Goal: Check status

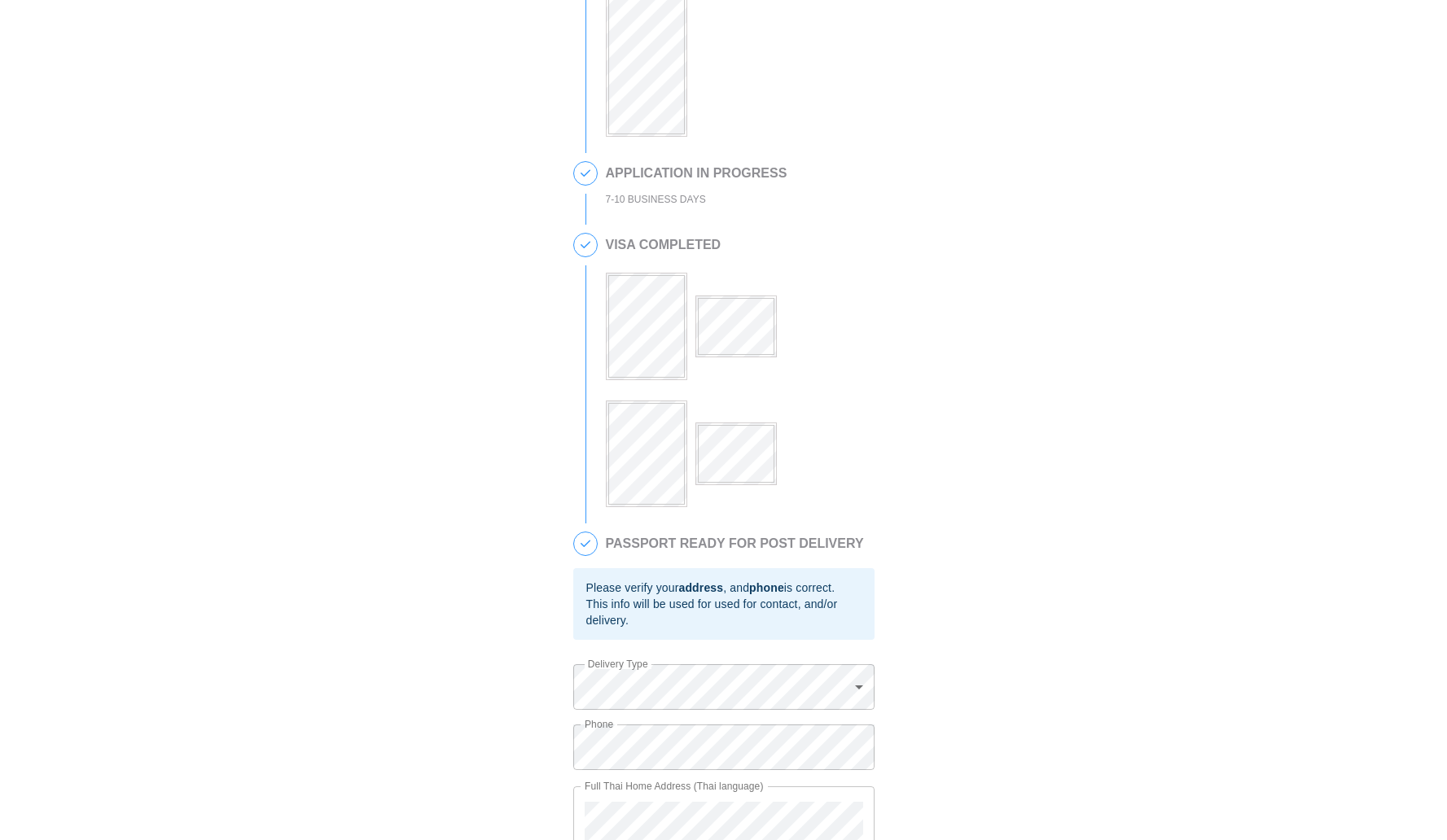
scroll to position [329, 0]
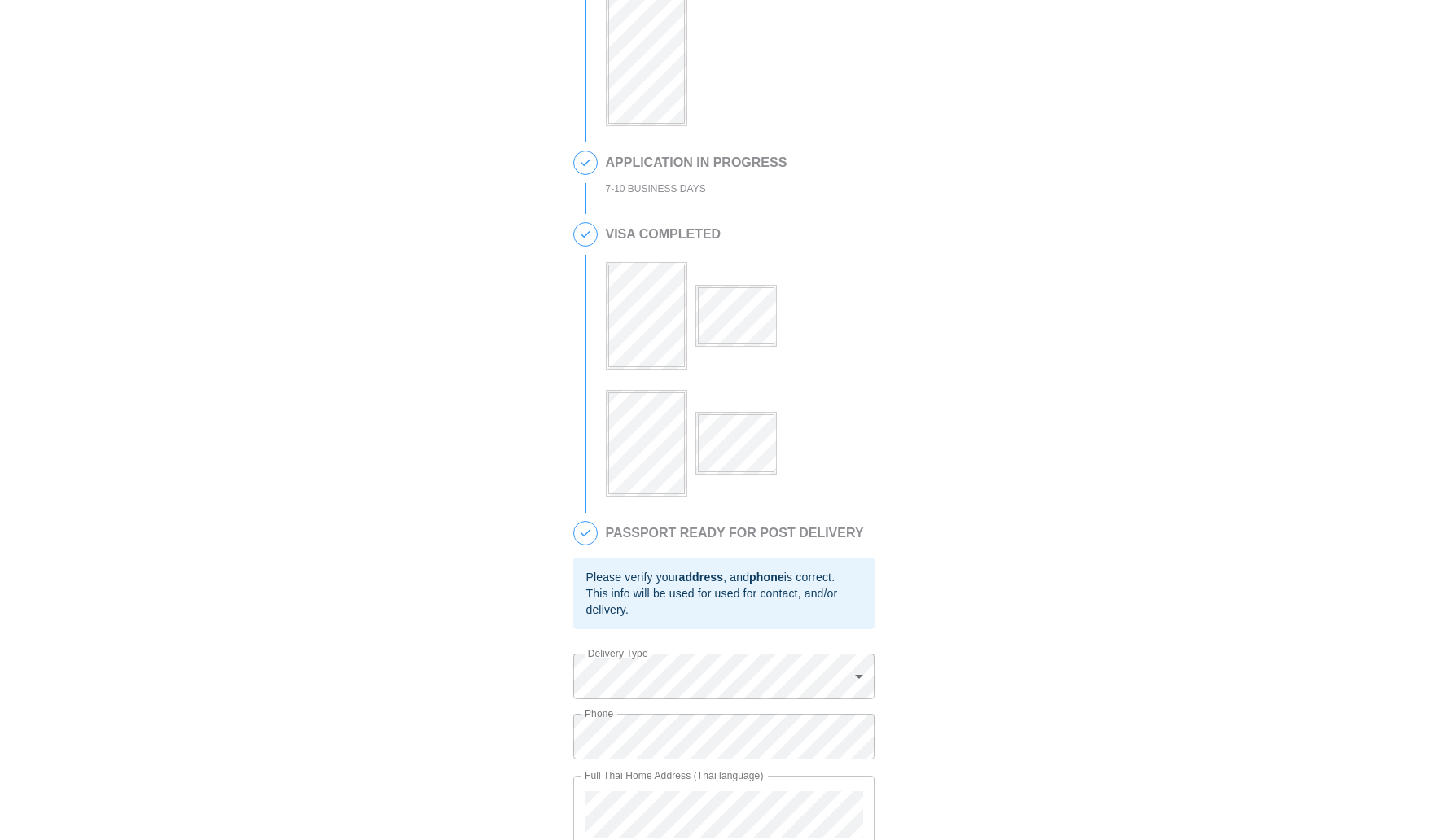
scroll to position [329, 0]
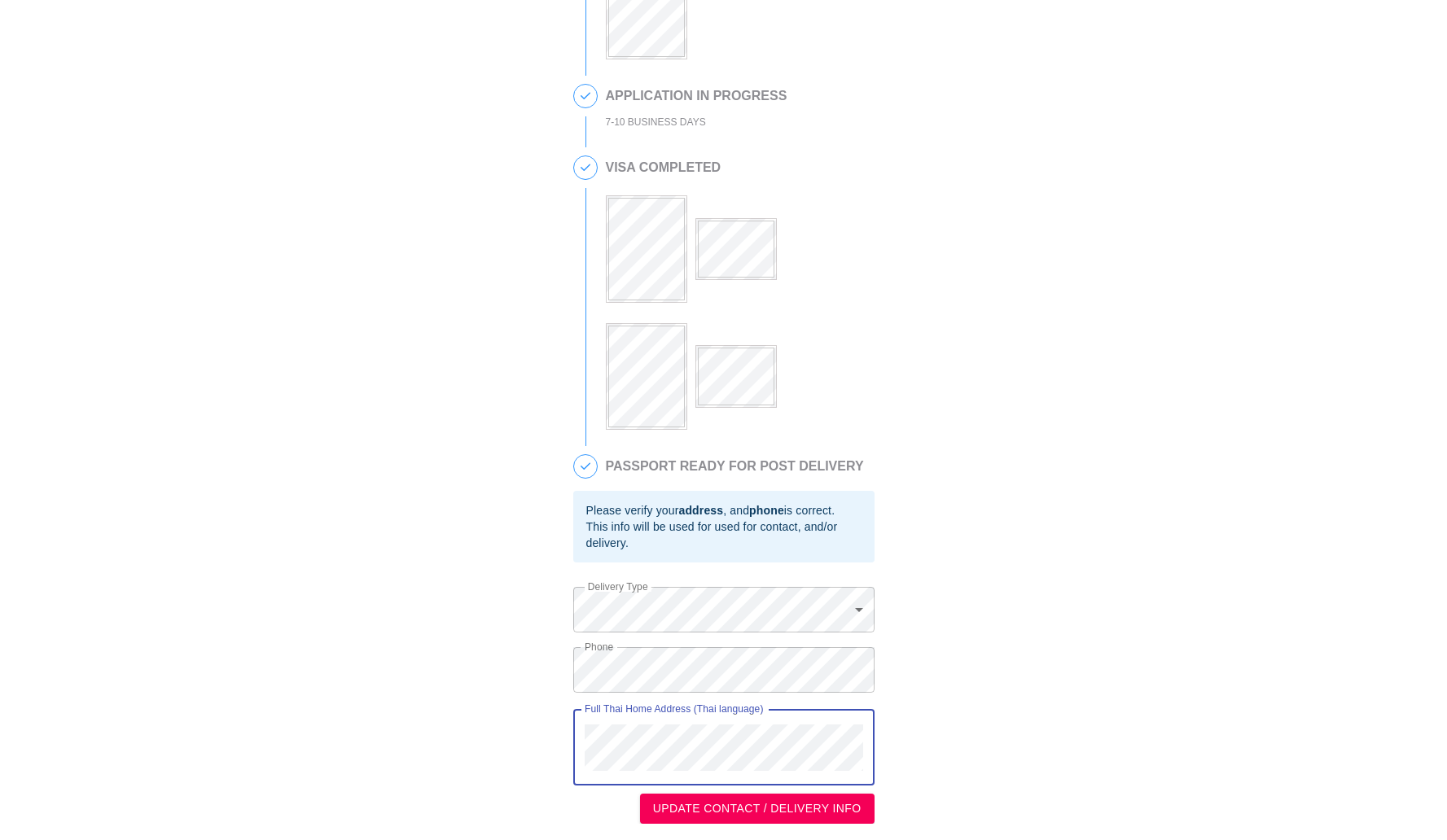
click at [582, 729] on div "Full Thai Home Address (Thai language)" at bounding box center [724, 747] width 302 height 76
